Goal: Transaction & Acquisition: Complete application form

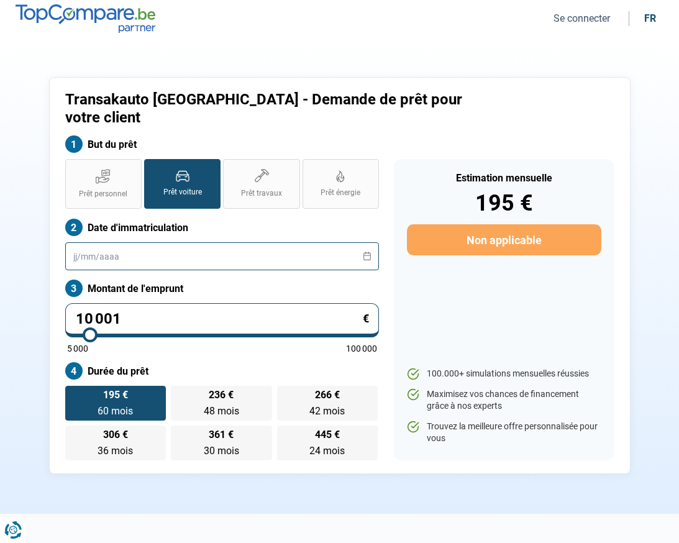
click at [292, 242] on input "text" at bounding box center [222, 256] width 314 height 28
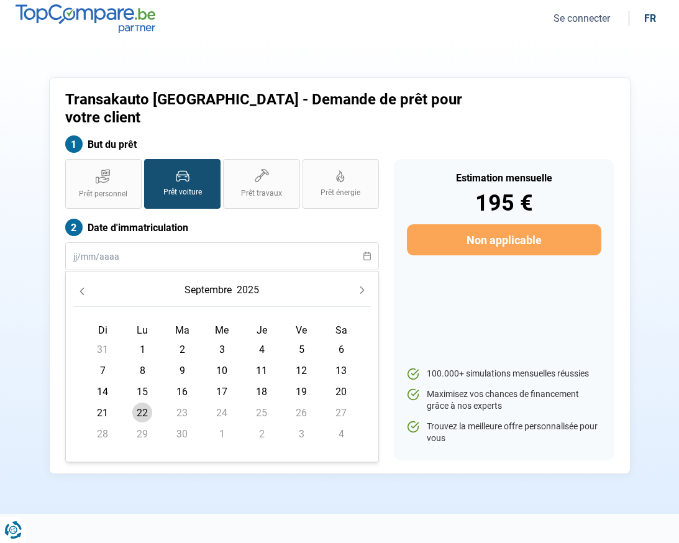
click at [110, 403] on span "21" at bounding box center [103, 413] width 20 height 20
type input "[DATE]"
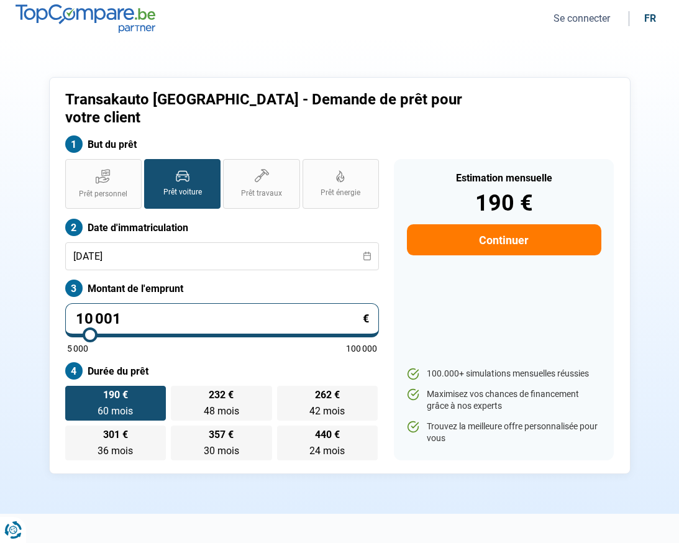
type input "39 750"
type input "39750"
click at [182, 334] on input "range" at bounding box center [222, 335] width 311 height 2
radio input "false"
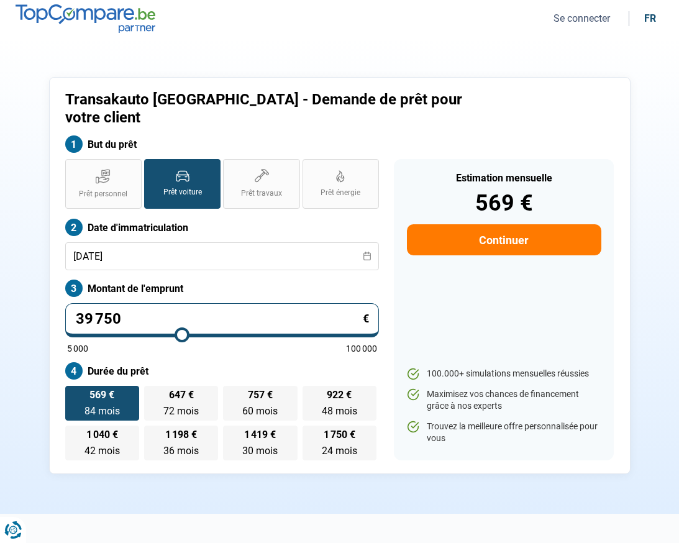
drag, startPoint x: 117, startPoint y: 299, endPoint x: 51, endPoint y: 296, distance: 65.9
click at [51, 296] on div "Transakauto [GEOGRAPHIC_DATA] - Demande de prêt pour votre client But du prêt P…" at bounding box center [340, 275] width 582 height 397
type input "1"
type input "5000"
type input "14"
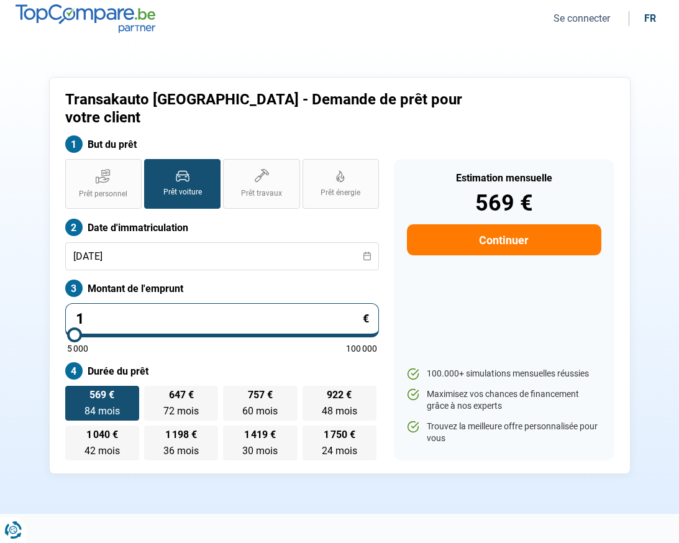
type input "5000"
type input "145"
type input "5000"
type input "1 450"
type input "5000"
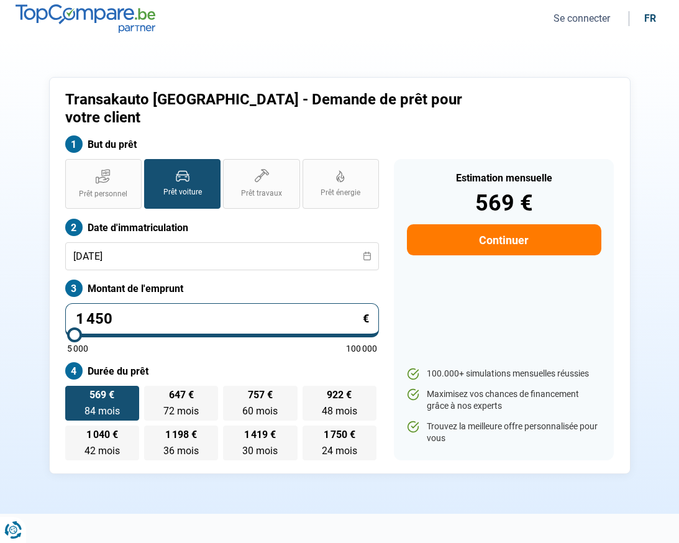
type input "14 500"
type input "14500"
radio input "true"
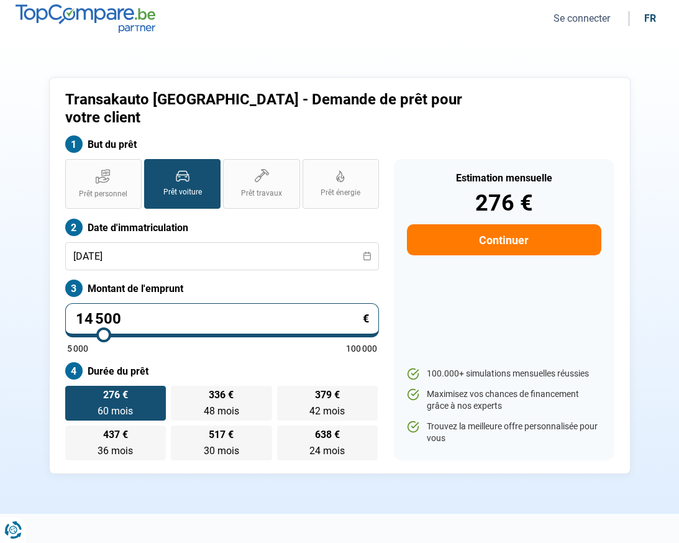
click at [311, 343] on div "Prêt personnel Prêt voiture Prêt travaux Prêt énergie Prêt voiture Date d'immat…" at bounding box center [222, 309] width 329 height 301
drag, startPoint x: 101, startPoint y: 292, endPoint x: 55, endPoint y: 284, distance: 46.7
click at [55, 284] on div "Transakauto [GEOGRAPHIC_DATA] - Demande de prêt pour votre client But du prêt P…" at bounding box center [340, 275] width 582 height 397
type input "1"
type input "5000"
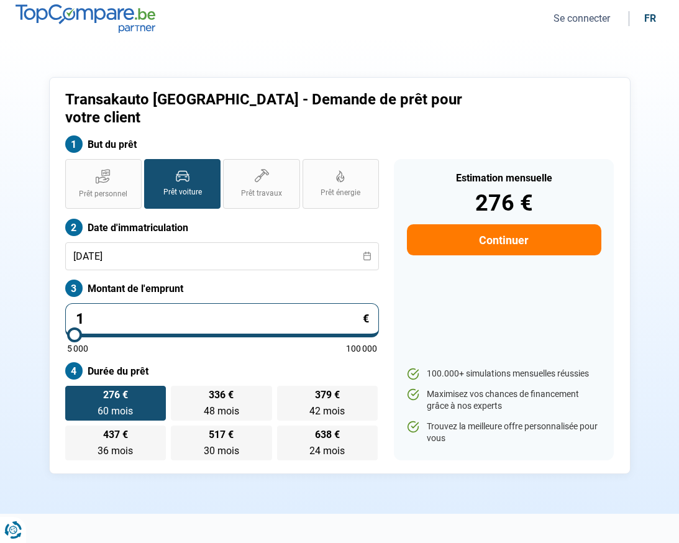
type input "13"
type input "5000"
type input "135"
type input "5000"
type input "1 350"
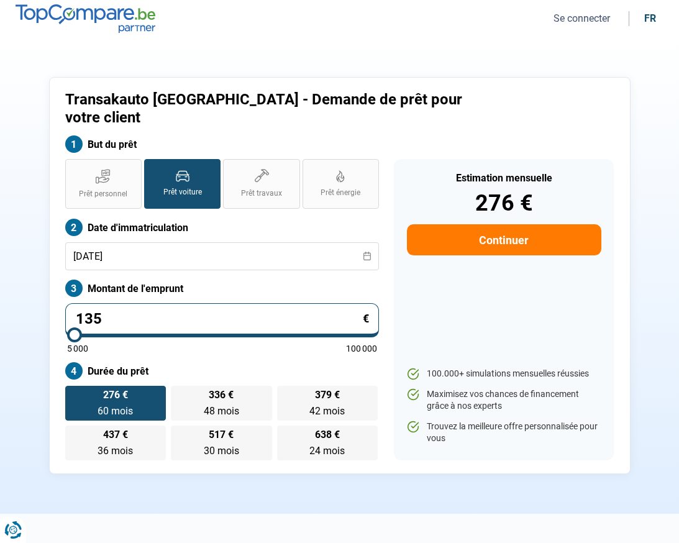
type input "5000"
type input "13 500"
type input "13500"
type input "71 500"
type input "71500"
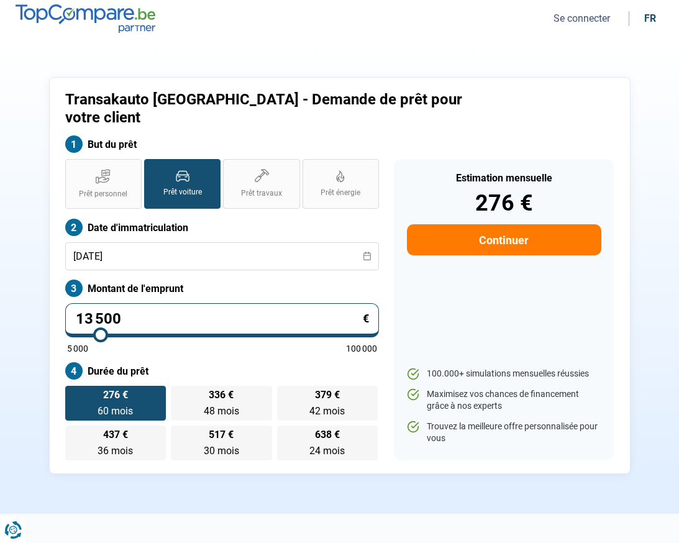
radio input "false"
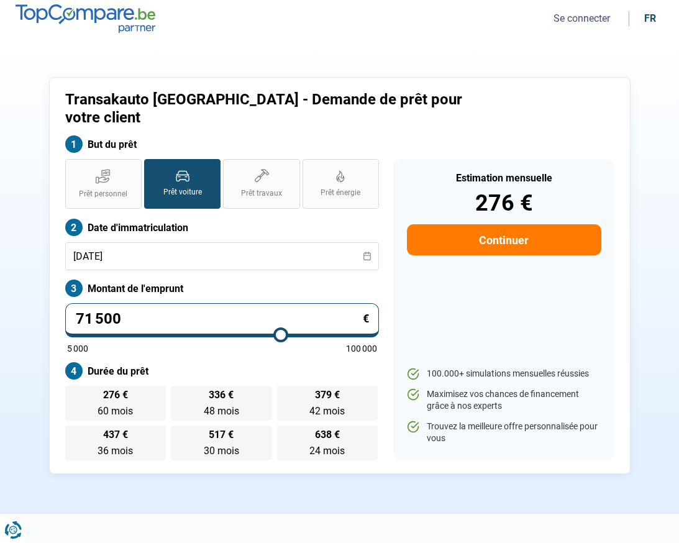
type input "71500"
click at [282, 334] on input "range" at bounding box center [222, 335] width 311 height 2
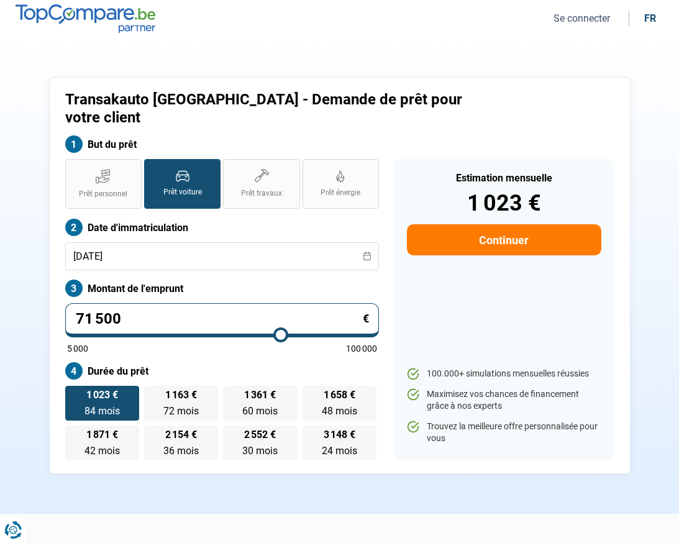
drag, startPoint x: 148, startPoint y: 300, endPoint x: 42, endPoint y: 290, distance: 106.1
click at [45, 290] on div "Transakauto [GEOGRAPHIC_DATA] - Demande de prêt pour votre client But du prêt P…" at bounding box center [340, 275] width 597 height 397
type input "1"
type input "5000"
type input "13"
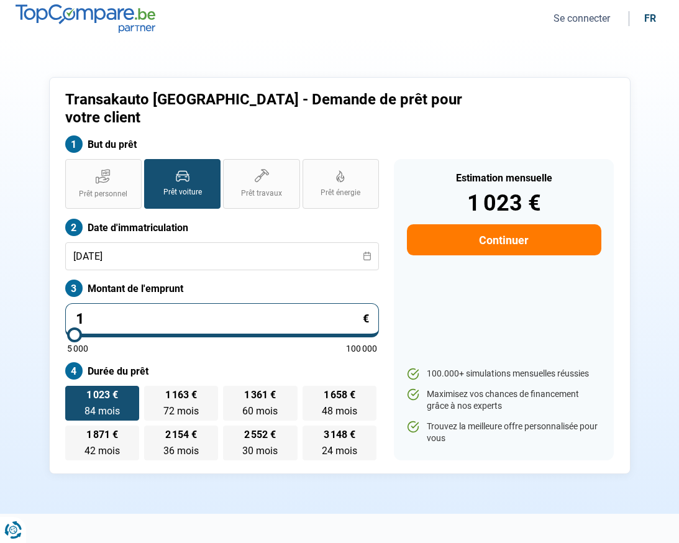
type input "5000"
type input "135"
type input "5000"
type input "1 350"
type input "5000"
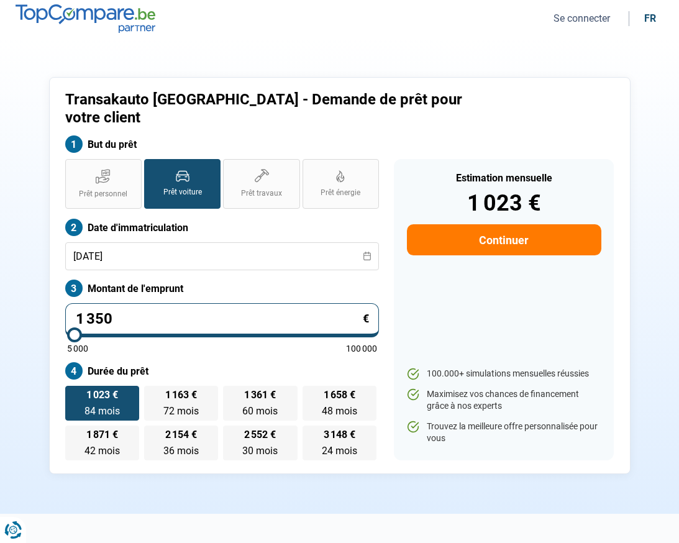
type input "13 500"
type input "13500"
radio input "true"
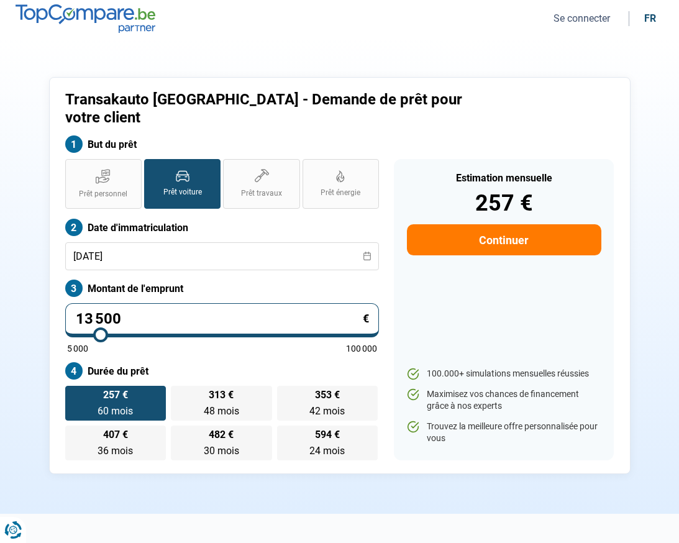
click at [167, 362] on label "Durée du prêt" at bounding box center [222, 370] width 314 height 17
drag, startPoint x: 114, startPoint y: 299, endPoint x: 29, endPoint y: 285, distance: 86.9
click at [29, 285] on section "Transakauto [GEOGRAPHIC_DATA] - Demande de prêt pour votre client But du prêt P…" at bounding box center [339, 275] width 679 height 477
type input "1"
type input "5000"
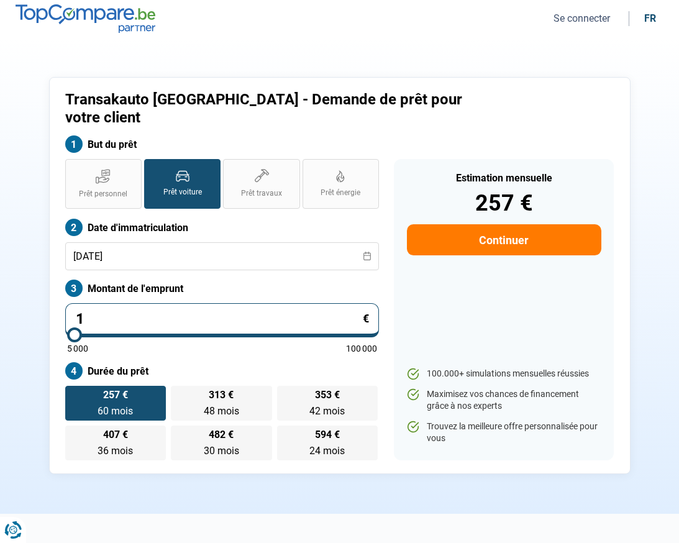
type input "12"
type input "5000"
type input "125"
type input "5000"
type input "1 250"
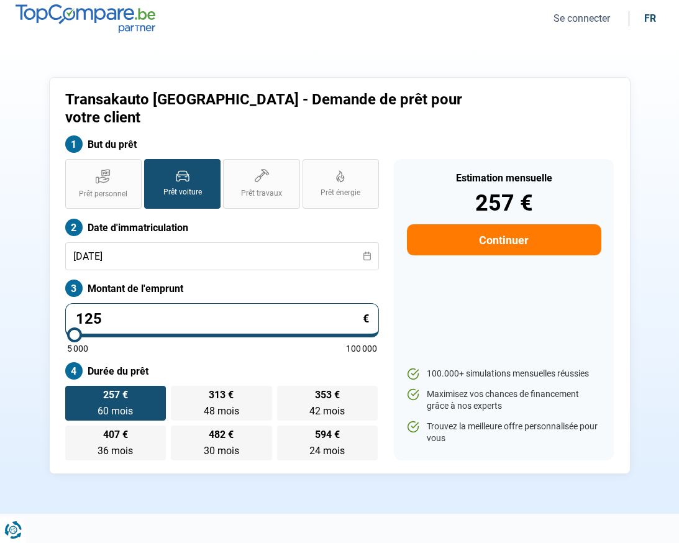
type input "5000"
type input "12 500"
type input "12500"
click at [150, 337] on div "Prêt personnel Prêt voiture Prêt travaux Prêt énergie Prêt voiture Date d'immat…" at bounding box center [222, 309] width 329 height 301
drag, startPoint x: 465, startPoint y: 227, endPoint x: 451, endPoint y: 229, distance: 13.8
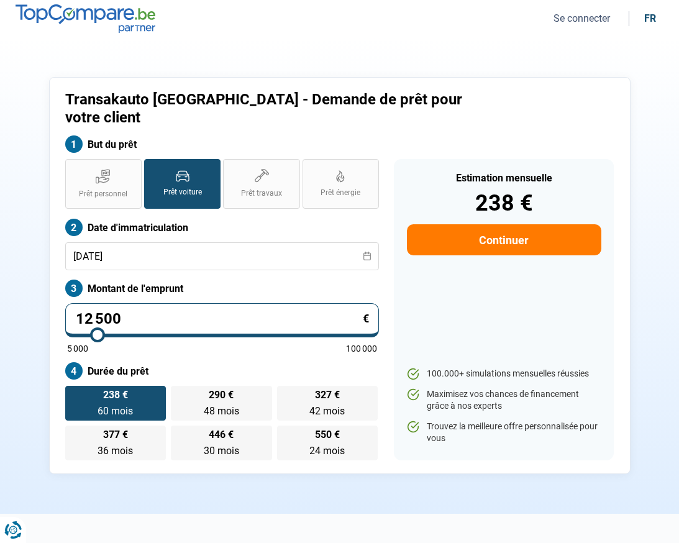
click at [465, 227] on button "Continuer" at bounding box center [504, 239] width 195 height 31
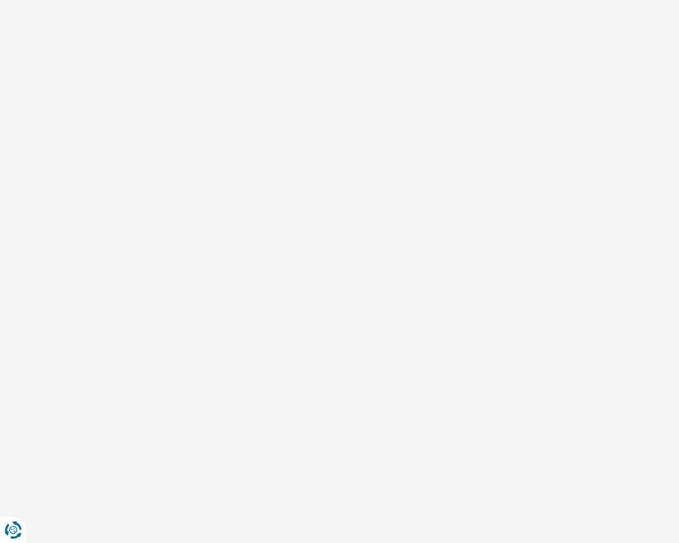
select select "32"
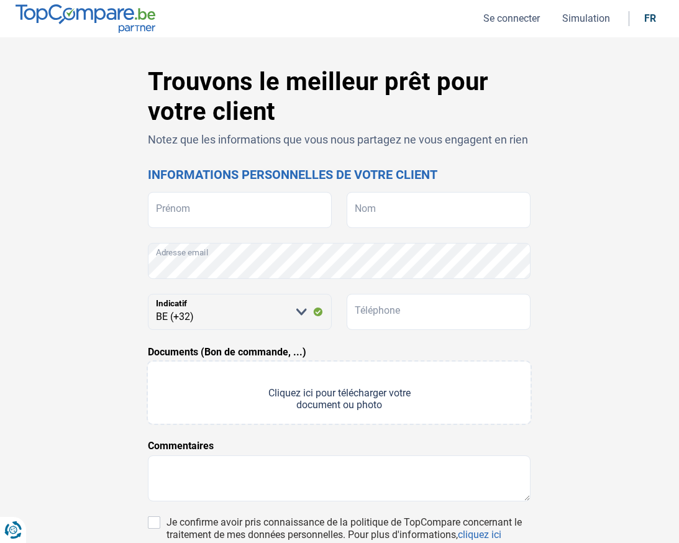
scroll to position [3, 0]
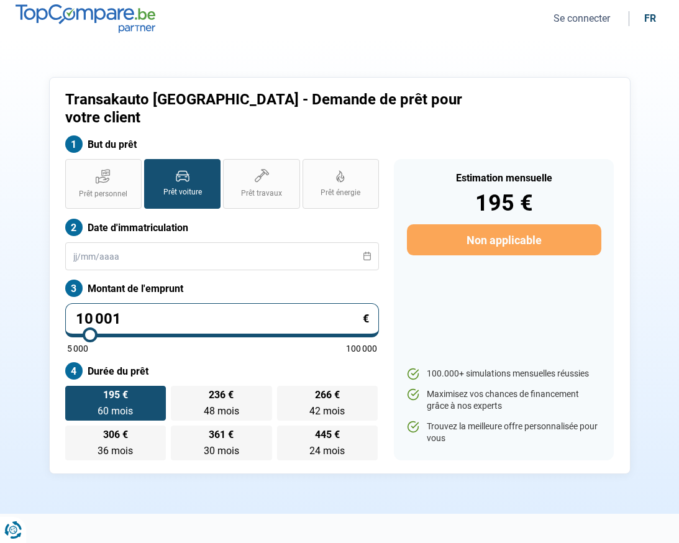
drag, startPoint x: 135, startPoint y: 293, endPoint x: 47, endPoint y: 284, distance: 88.7
click at [48, 285] on div "Transakauto Namur - Demande de prêt pour votre client But du prêt Prêt personne…" at bounding box center [340, 275] width 597 height 397
type input "1"
type input "5000"
type input "12"
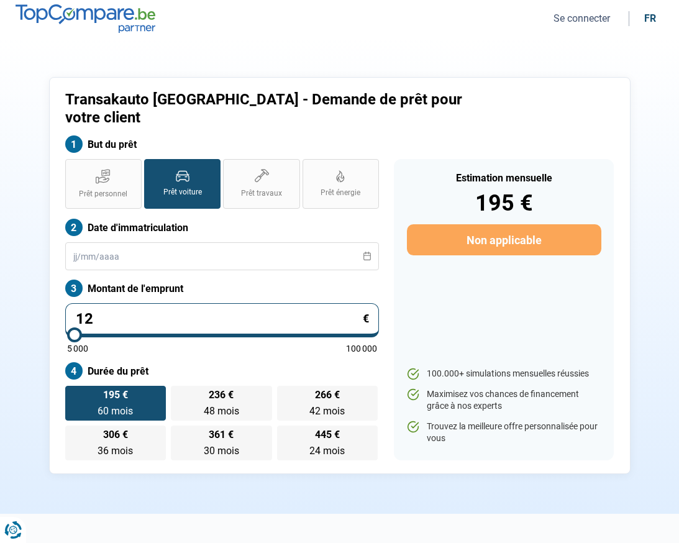
type input "5000"
type input "125"
type input "5000"
type input "1 250"
type input "5000"
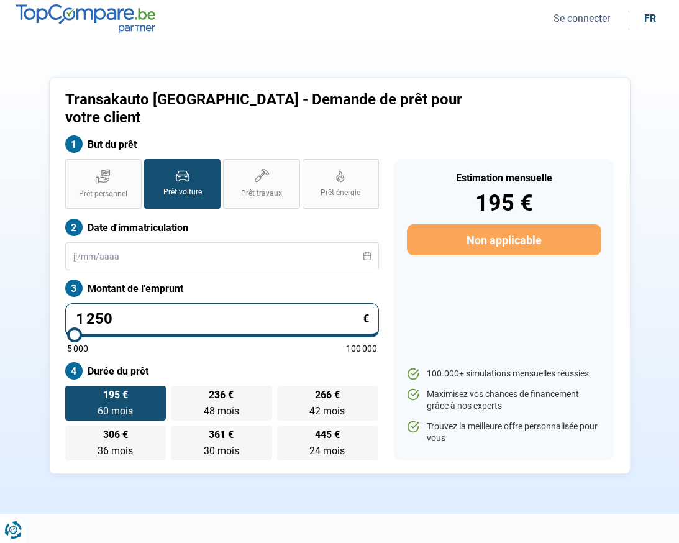
type input "12 500"
type input "12500"
click at [198, 341] on div "Prêt personnel Prêt voiture Prêt travaux Prêt énergie Prêt voiture Date d'immat…" at bounding box center [222, 309] width 329 height 301
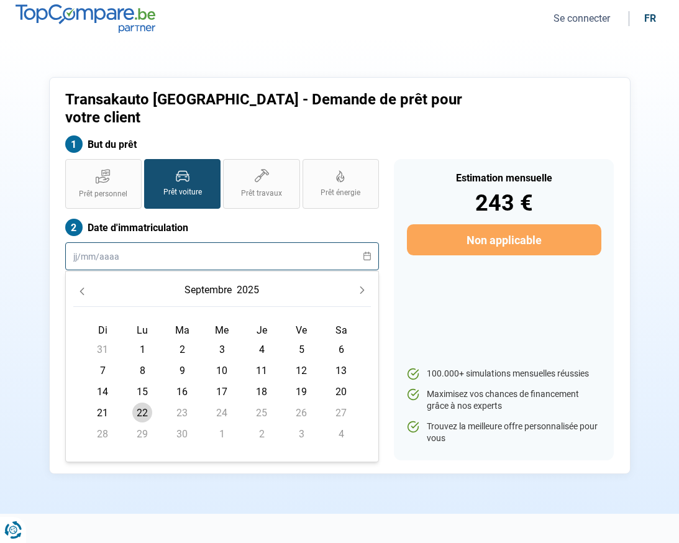
click at [235, 246] on input "text" at bounding box center [222, 256] width 314 height 28
click at [99, 403] on span "21" at bounding box center [103, 413] width 20 height 20
type input "[DATE]"
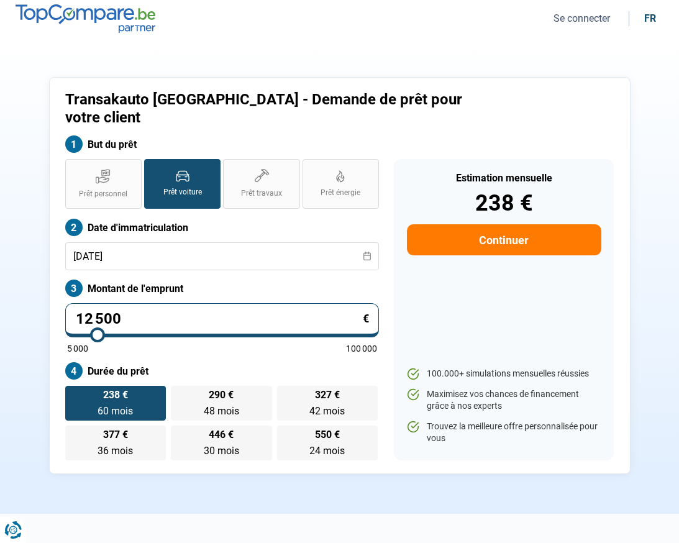
click at [40, 365] on section "Transakauto [GEOGRAPHIC_DATA] - Demande de prêt pour votre client But du prêt P…" at bounding box center [339, 275] width 679 height 477
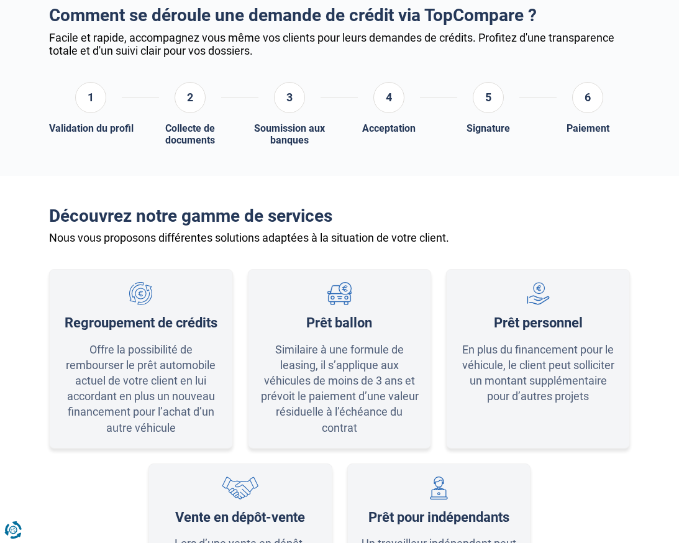
scroll to position [590, 0]
